Goal: Task Accomplishment & Management: Use online tool/utility

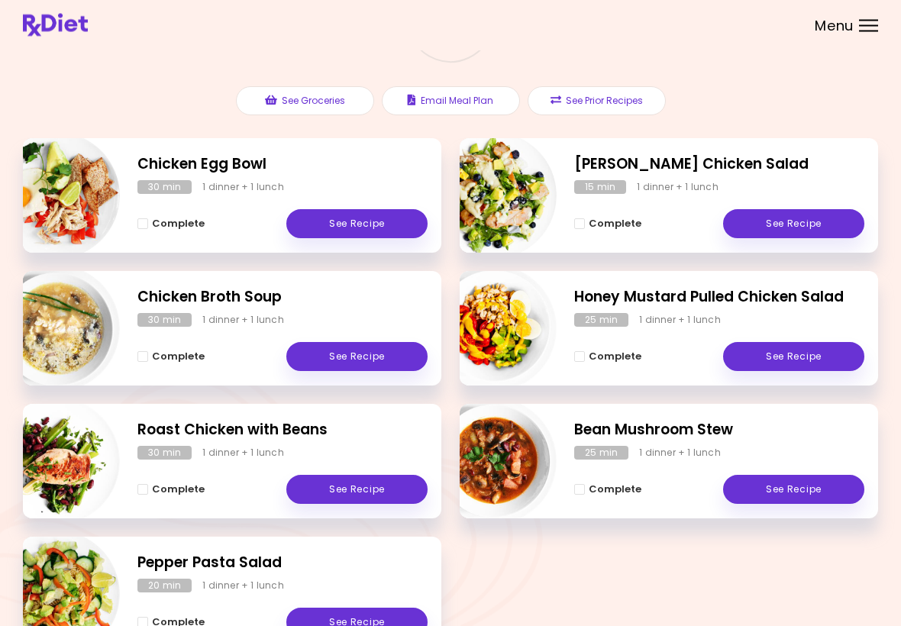
scroll to position [141, 0]
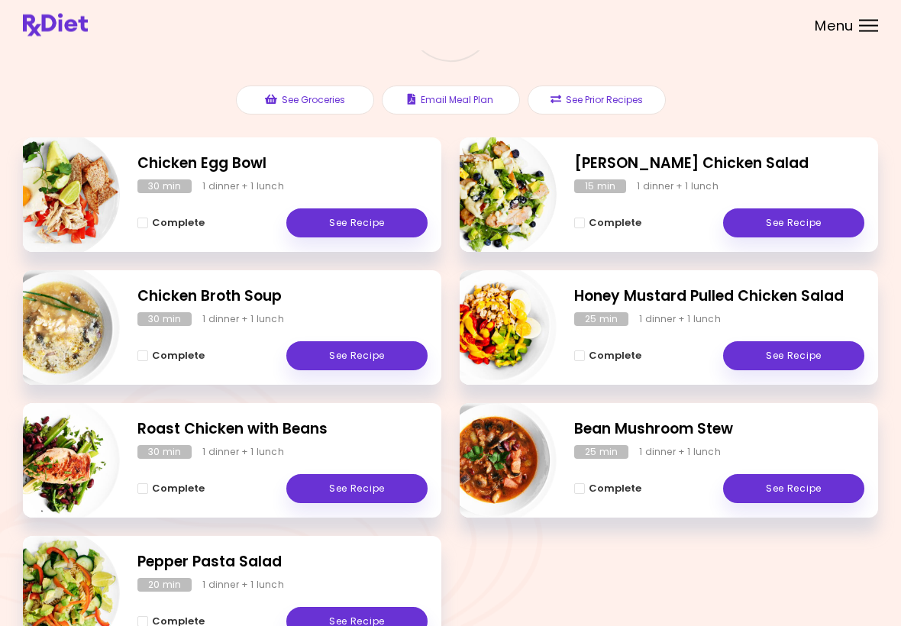
click at [376, 221] on link "See Recipe" at bounding box center [356, 223] width 141 height 29
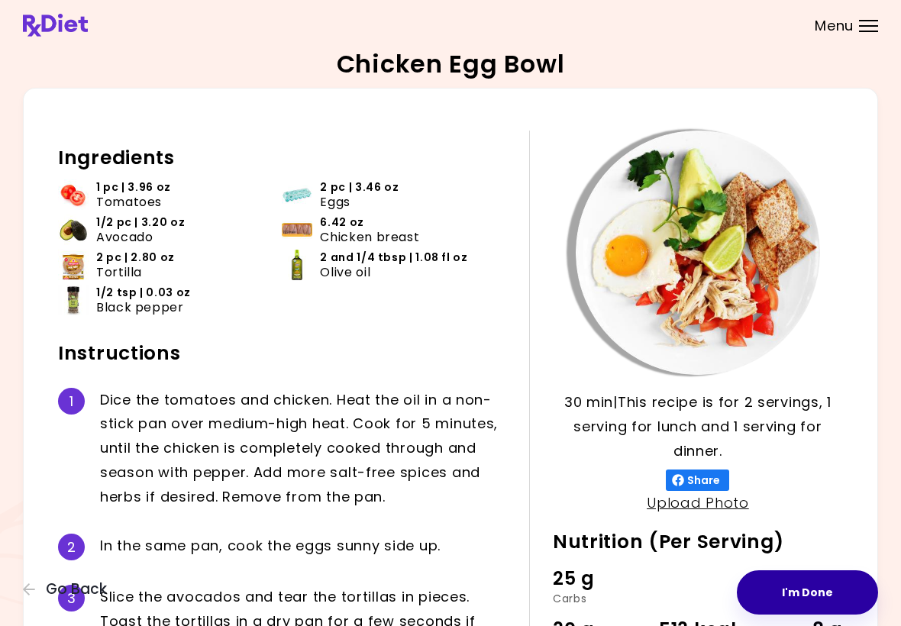
click at [845, 599] on button "I'm Done" at bounding box center [807, 592] width 141 height 44
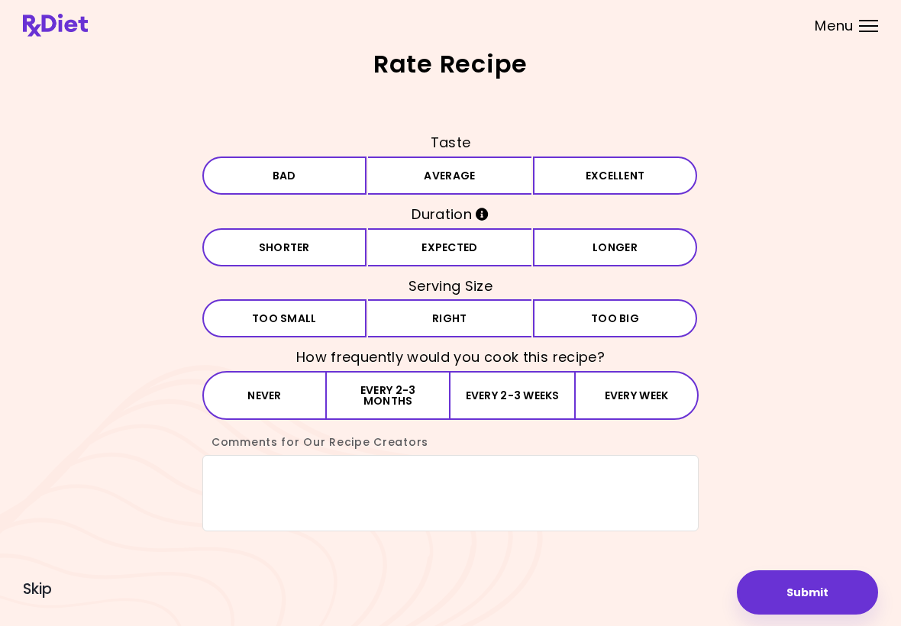
click at [476, 164] on button "Average" at bounding box center [450, 176] width 164 height 38
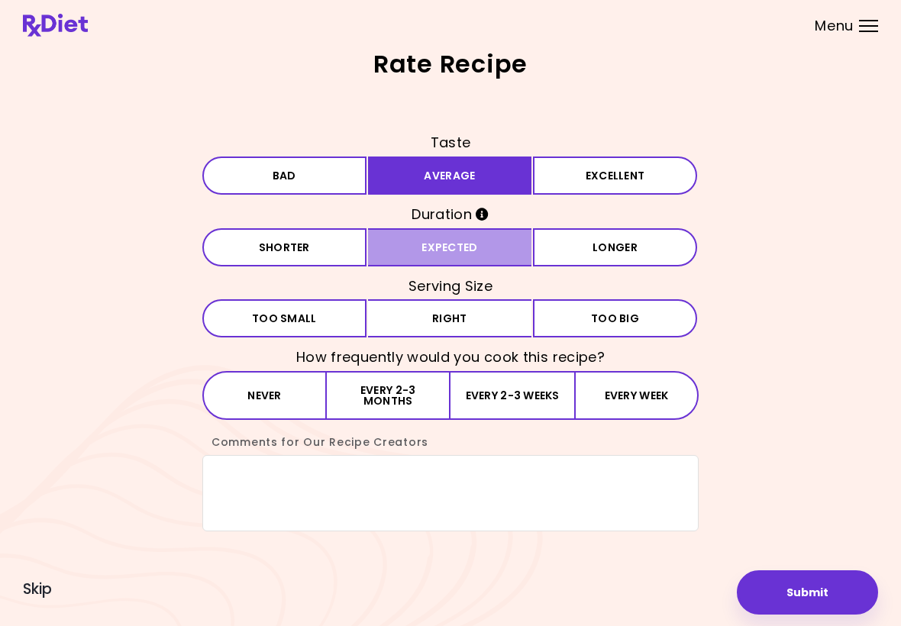
click at [477, 248] on button "Expected" at bounding box center [450, 247] width 164 height 38
click at [482, 320] on button "Right" at bounding box center [450, 318] width 164 height 38
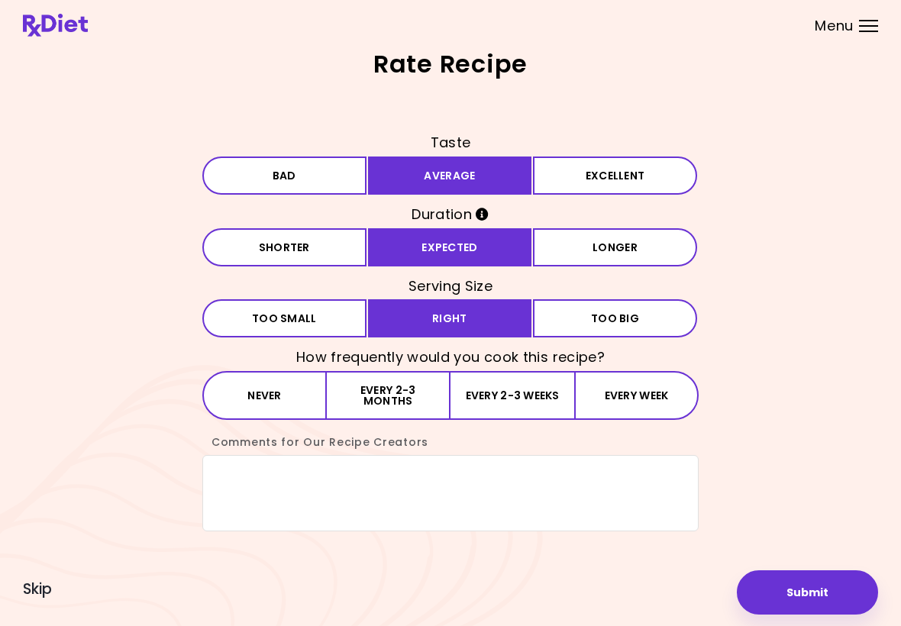
click at [650, 399] on button "Every week" at bounding box center [636, 395] width 124 height 49
click at [514, 395] on button "Every 2-3 weeks" at bounding box center [512, 395] width 124 height 49
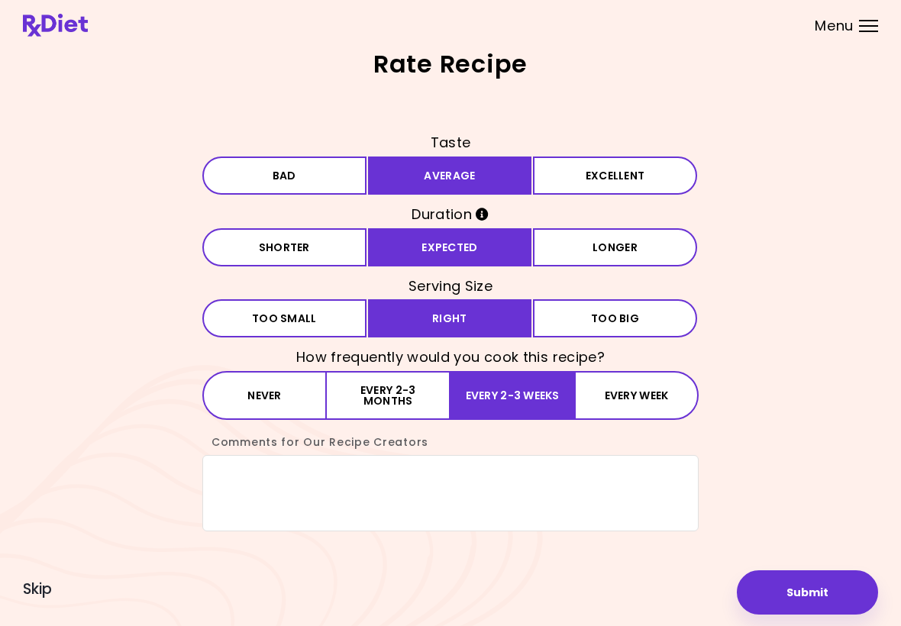
click at [822, 592] on button "Submit" at bounding box center [807, 592] width 141 height 44
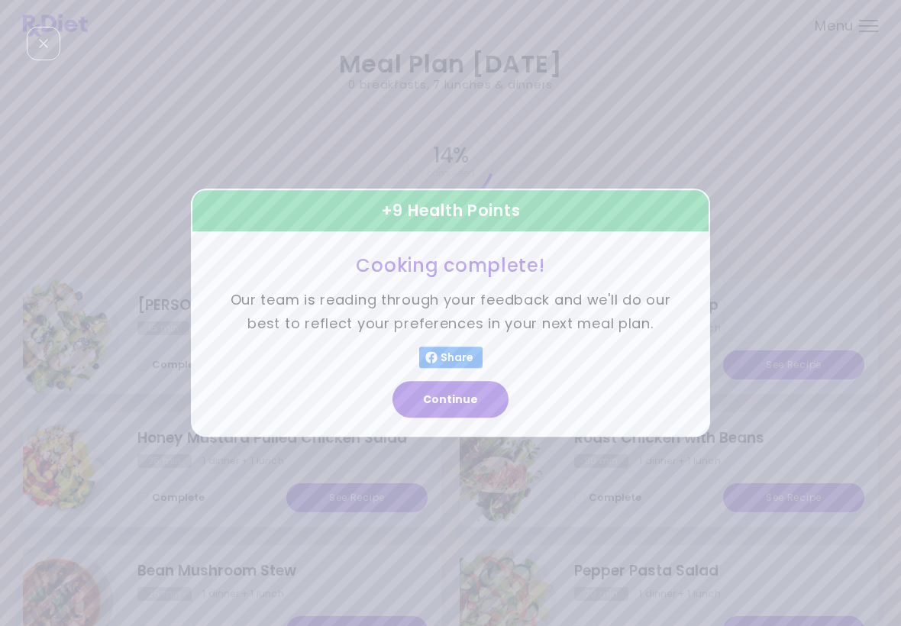
click at [465, 395] on button "Continue" at bounding box center [450, 400] width 116 height 37
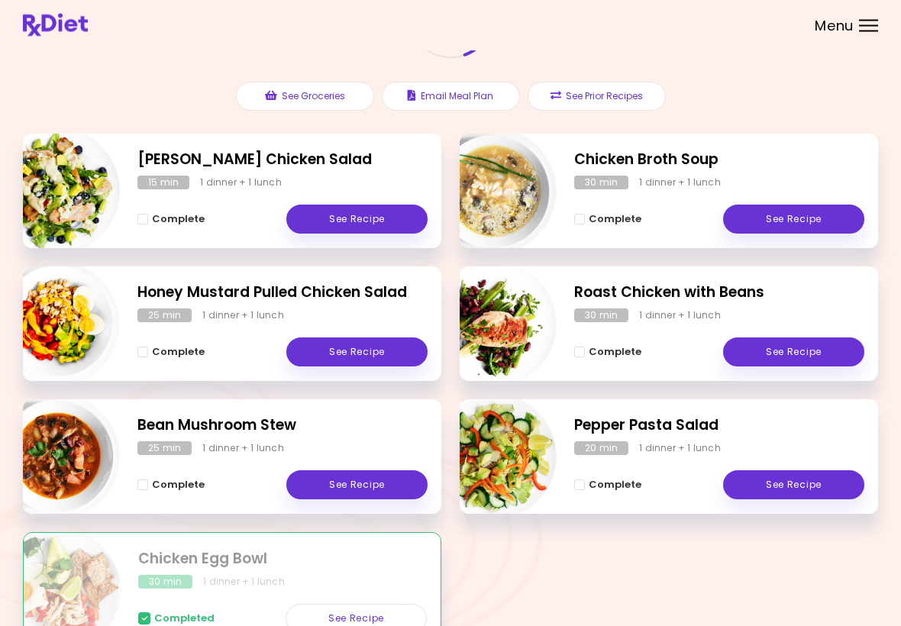
scroll to position [146, 0]
click at [391, 350] on link "See Recipe" at bounding box center [356, 351] width 141 height 29
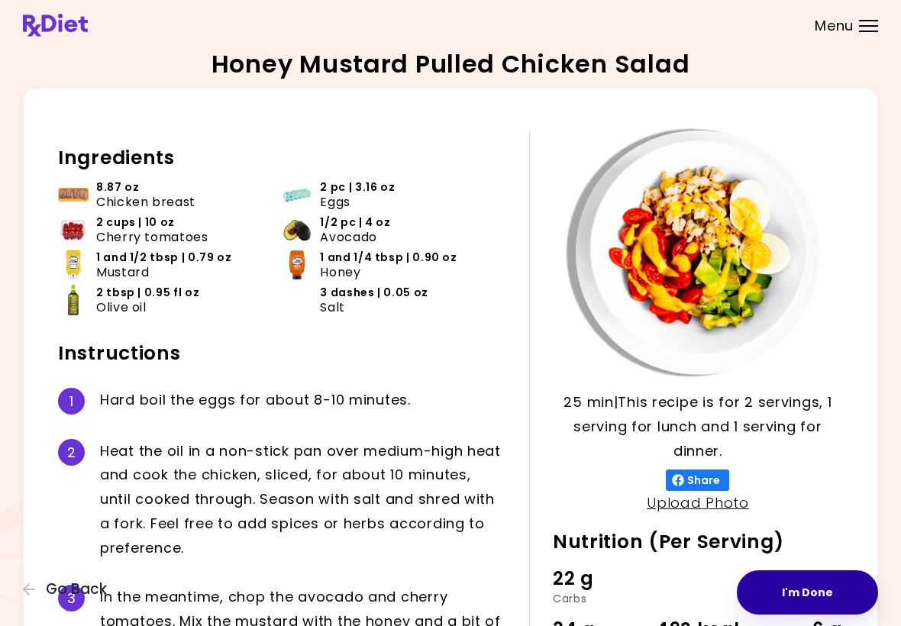
click at [827, 593] on button "I'm Done" at bounding box center [807, 592] width 141 height 44
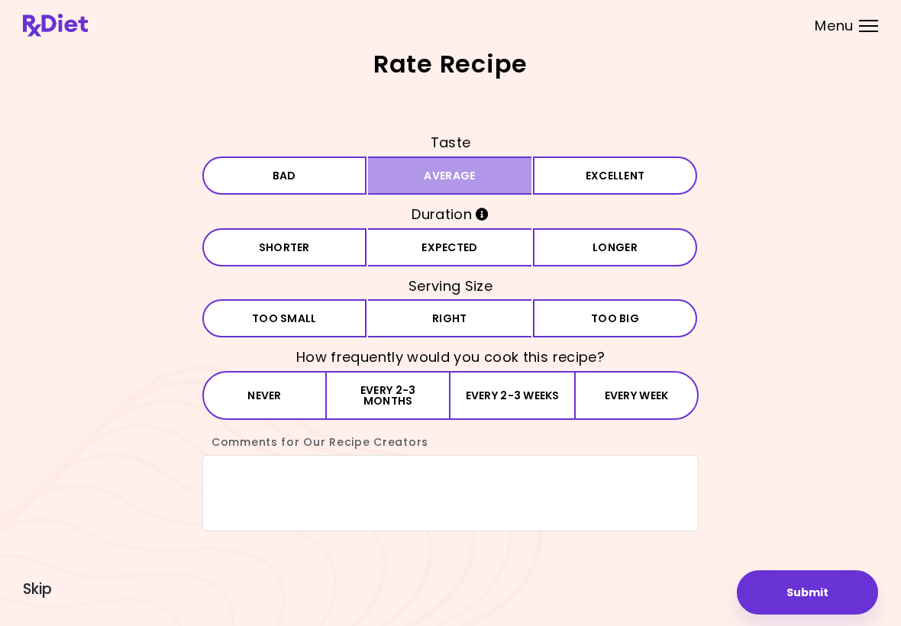
click at [496, 182] on button "Average" at bounding box center [450, 176] width 164 height 38
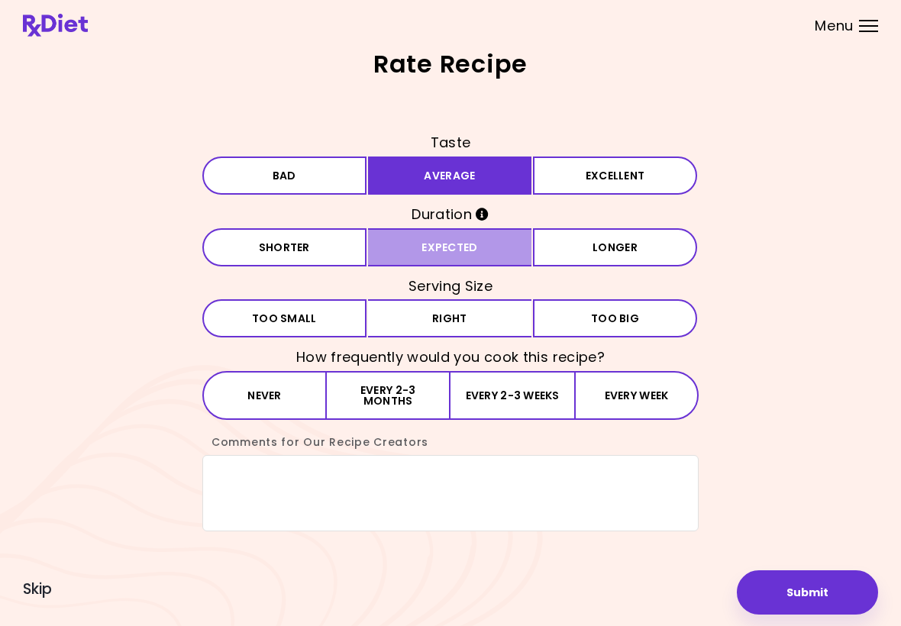
click at [489, 246] on button "Expected" at bounding box center [450, 247] width 164 height 38
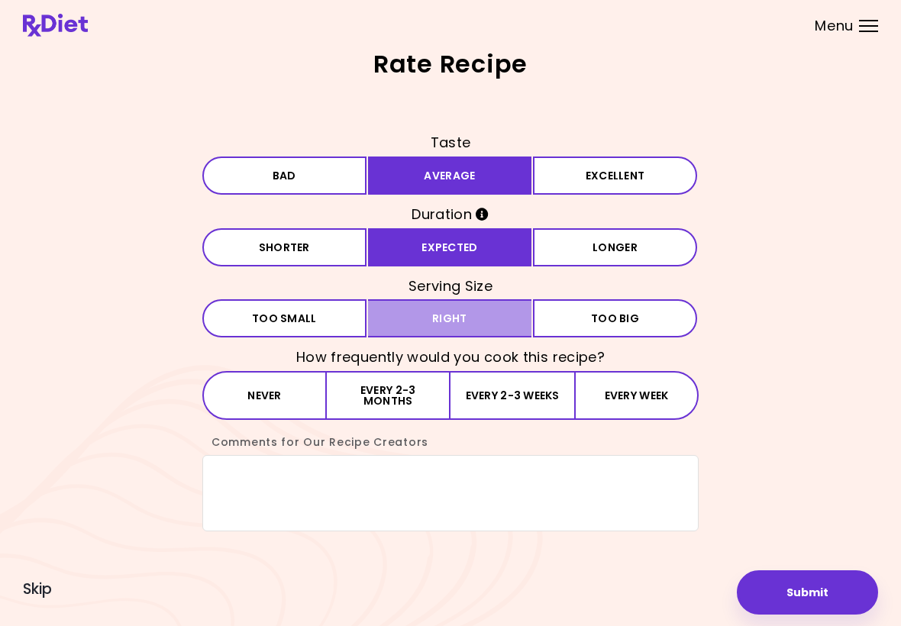
click at [479, 322] on button "Right" at bounding box center [450, 318] width 164 height 38
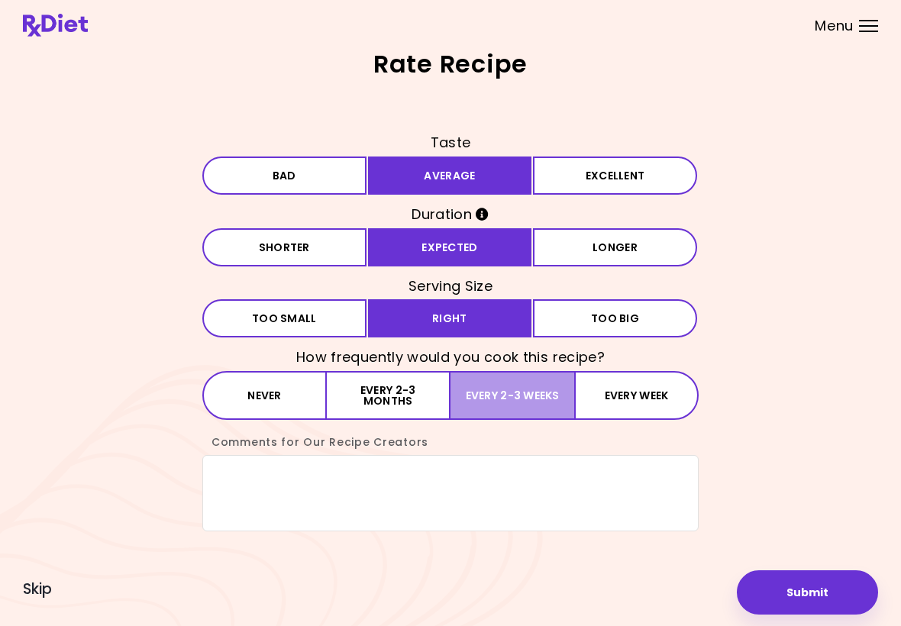
click at [541, 413] on button "Every 2-3 weeks" at bounding box center [512, 395] width 124 height 49
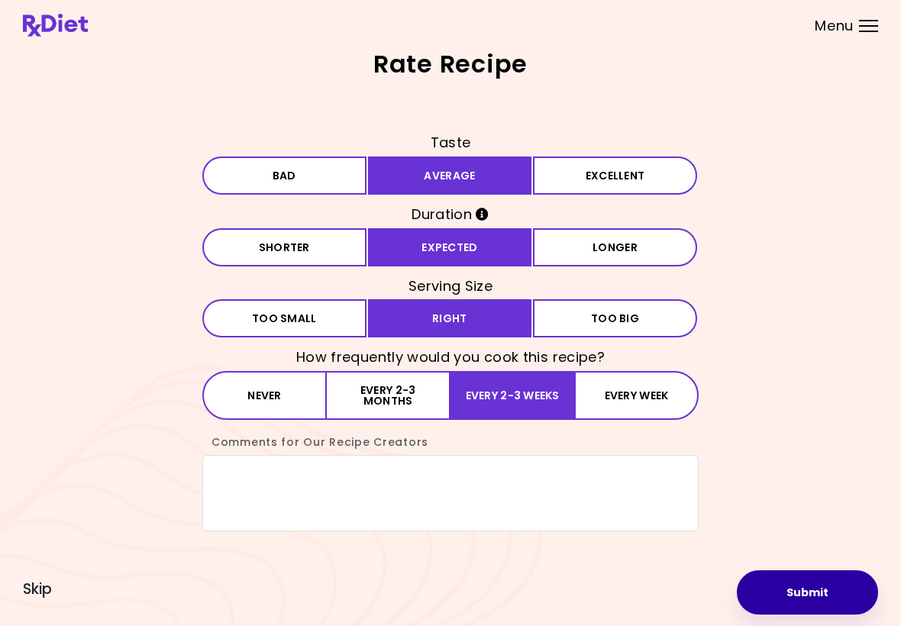
click at [809, 592] on button "Submit" at bounding box center [807, 592] width 141 height 44
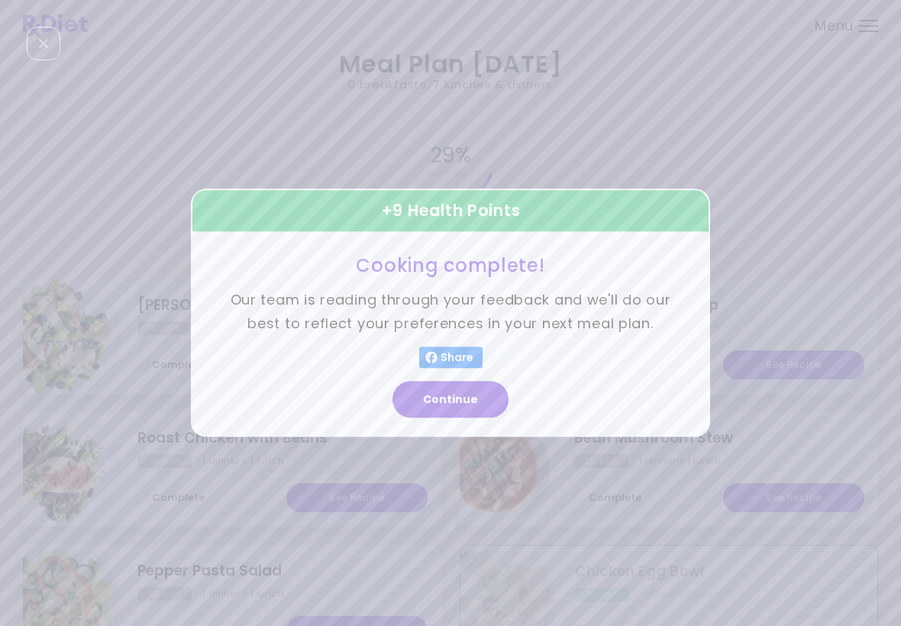
click at [452, 405] on button "Continue" at bounding box center [450, 400] width 116 height 37
